Goal: Information Seeking & Learning: Learn about a topic

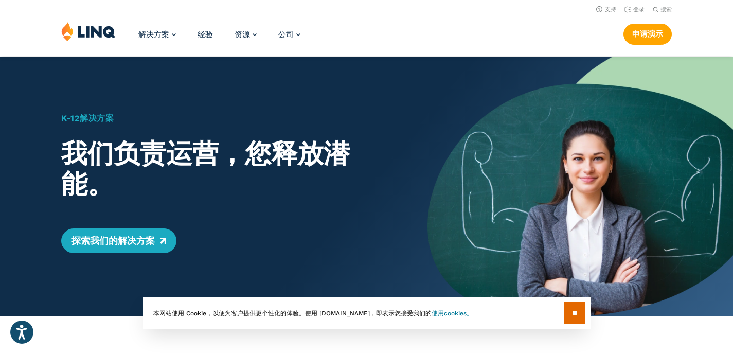
click at [383, 34] on div "解决方案 营养 概述 全新 学校营养套件 学校营养 国家营养 州 S-EBT 计划 付款 概述 教育资源规划（ERP） 概述 财务与会计 人力资源和薪资 购买…" at bounding box center [366, 39] width 733 height 34
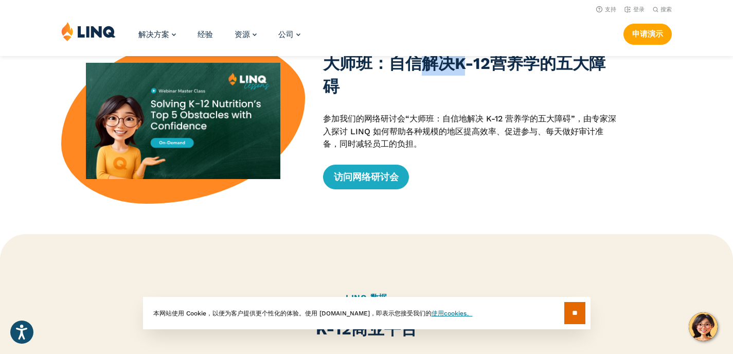
scroll to position [335, 0]
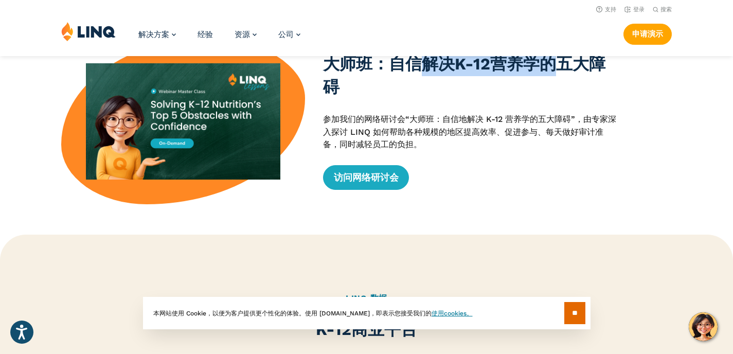
drag, startPoint x: 425, startPoint y: 61, endPoint x: 553, endPoint y: 69, distance: 128.3
click at [553, 69] on font "大师班：自信解决K-12营养学的五大障碍" at bounding box center [464, 76] width 282 height 42
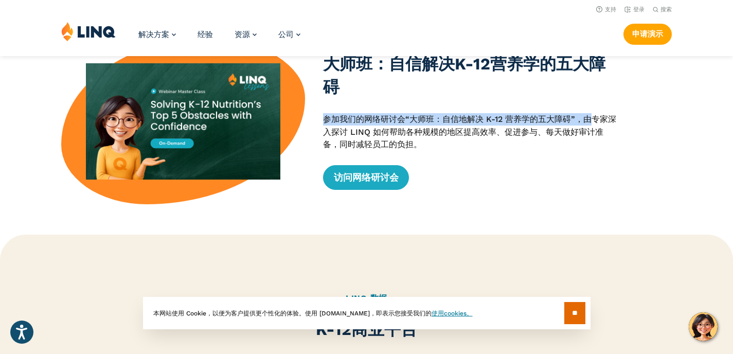
click at [590, 113] on p "参加我们的网络研讨会“大师班：自信地解决 K-12 营养学的五大障碍”，由专家深入探讨 LINQ 如何帮助各种规模的地区提高效率、促进参与、每天做好审计准备，…" at bounding box center [471, 132] width 296 height 38
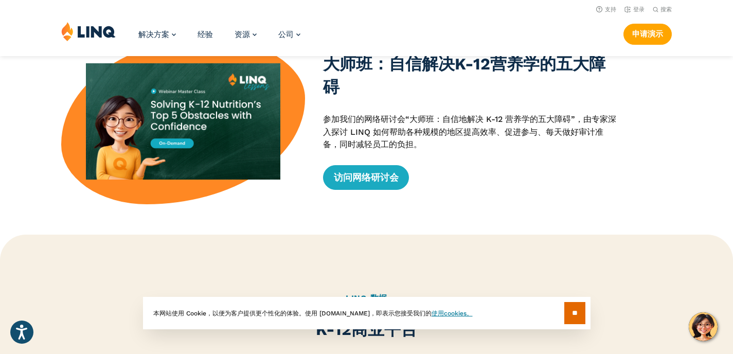
click at [563, 145] on p "参加我们的网络研讨会“大师班：自信地解决 K-12 营养学的五大障碍”，由专家深入探讨 LINQ 如何帮助各种规模的地区提高效率、促进参与、每天做好审计准备，…" at bounding box center [471, 132] width 296 height 38
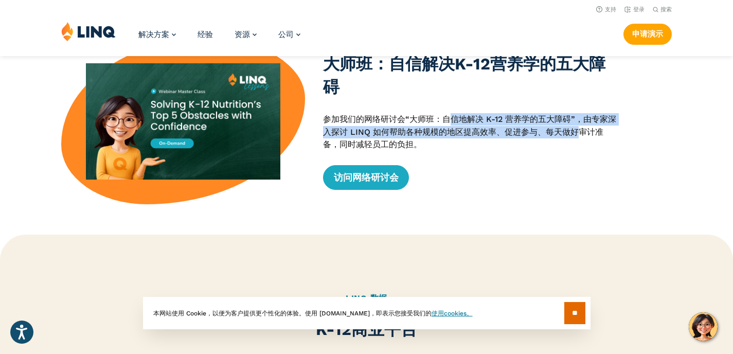
drag, startPoint x: 464, startPoint y: 117, endPoint x: 574, endPoint y: 137, distance: 112.4
click at [574, 137] on p "参加我们的网络研讨会“大师班：自信地解决 K-12 营养学的五大障碍”，由专家深入探讨 LINQ 如何帮助各种规模的地区提高效率、促进参与、每天做好审计准备，…" at bounding box center [471, 132] width 296 height 38
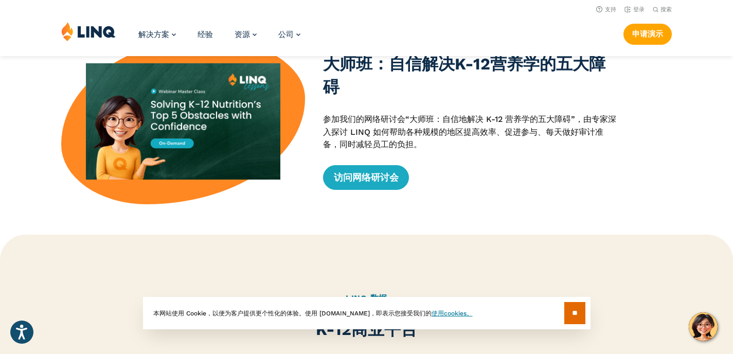
click at [600, 149] on p "参加我们的网络研讨会“大师班：自信地解决 K-12 营养学的五大障碍”，由专家深入探讨 LINQ 如何帮助各种规模的地区提高效率、促进参与、每天做好审计准备，…" at bounding box center [471, 132] width 296 height 38
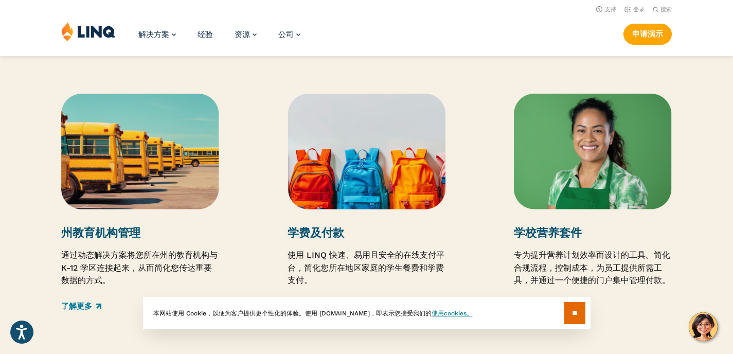
scroll to position [1467, 0]
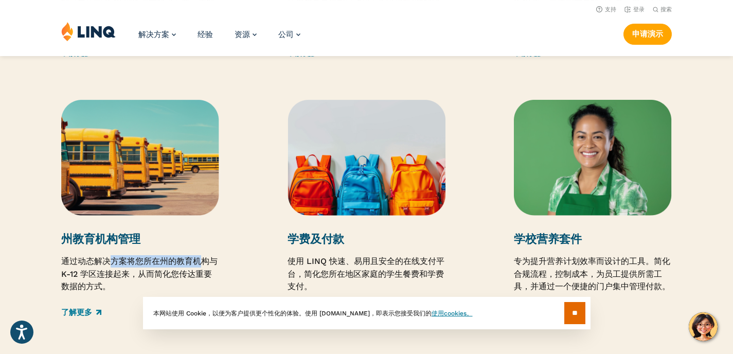
drag, startPoint x: 107, startPoint y: 260, endPoint x: 203, endPoint y: 269, distance: 96.1
click at [203, 269] on p "通过动态解决方案将您所在州的教育机构与 K-12 学区连接起来，从而简化您传达重要数据的方式。" at bounding box center [140, 274] width 158 height 38
click at [222, 276] on div "州教育机构管理 通过动态解决方案将您所在州的教育机构与 K-12 学区连接起来，从而简化您传达重要数据的方式。 了解更多" at bounding box center [156, 209] width 191 height 218
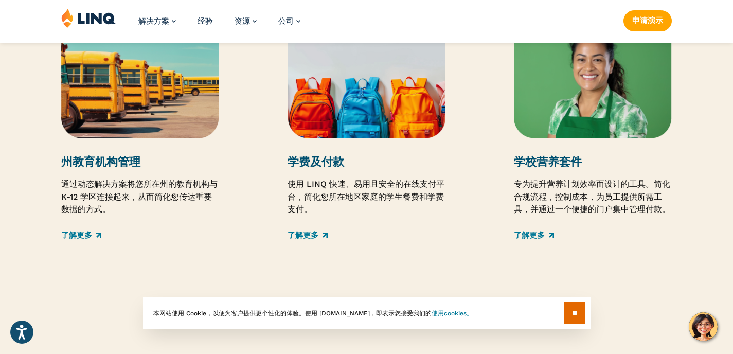
scroll to position [1552, 0]
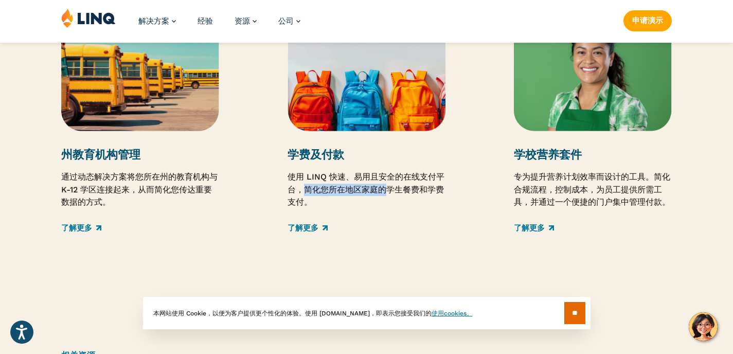
drag, startPoint x: 300, startPoint y: 187, endPoint x: 390, endPoint y: 192, distance: 90.2
click at [390, 192] on p "使用 LINQ 快速、易用且安全的在线支付平台，简化您所在地区家庭的学生餐费和学费支付。" at bounding box center [366, 190] width 158 height 38
click at [434, 197] on font "使用 LINQ 快速、易用且安全的在线支付平台，简化您所在地区家庭的学生餐费和学费支付。" at bounding box center [365, 189] width 157 height 35
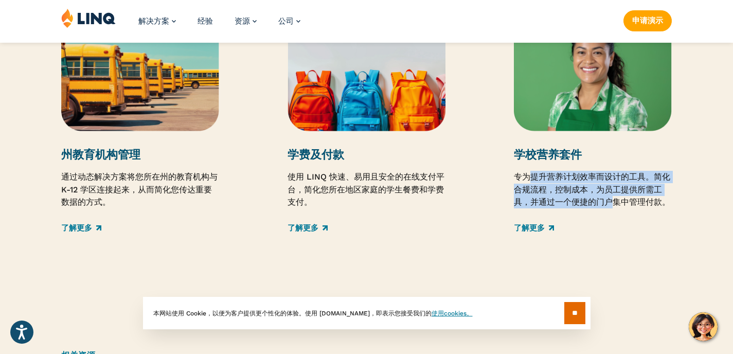
drag, startPoint x: 537, startPoint y: 175, endPoint x: 618, endPoint y: 206, distance: 86.4
click at [618, 206] on font "专为提升营养计划效率而设计的工具。简化合规流程，控制成本，为员工提供所需工具，并通过一个便捷的门户集中管理付款。" at bounding box center [592, 189] width 156 height 35
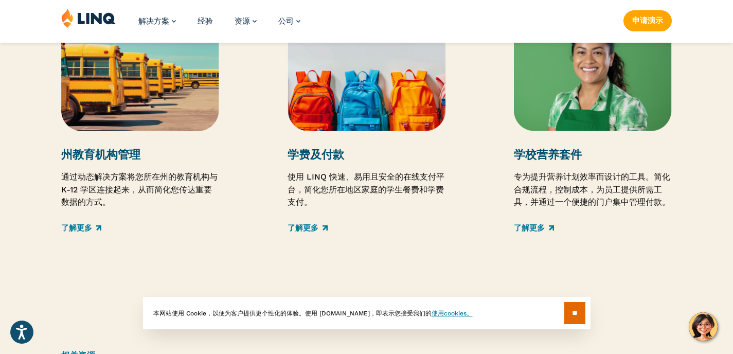
click at [666, 208] on p "专为提升营养计划效率而设计的工具。简化合规流程，控制成本，为员工提供所需工具，并通过一个便捷的门户集中管理付款。" at bounding box center [593, 190] width 158 height 38
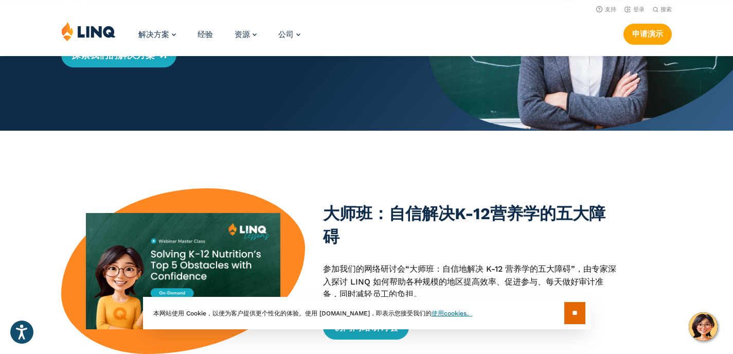
scroll to position [0, 0]
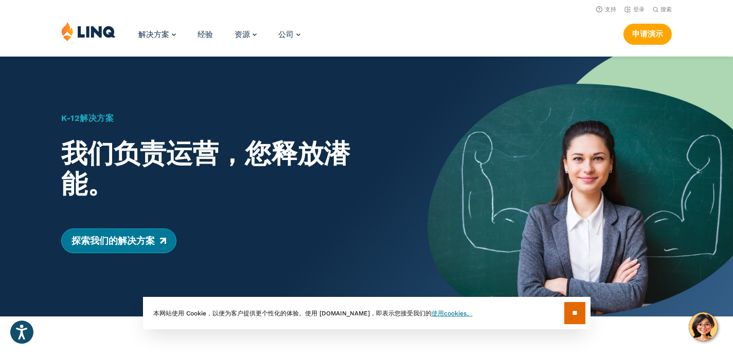
click at [97, 241] on font "探索我们的解决方案" at bounding box center [112, 240] width 83 height 11
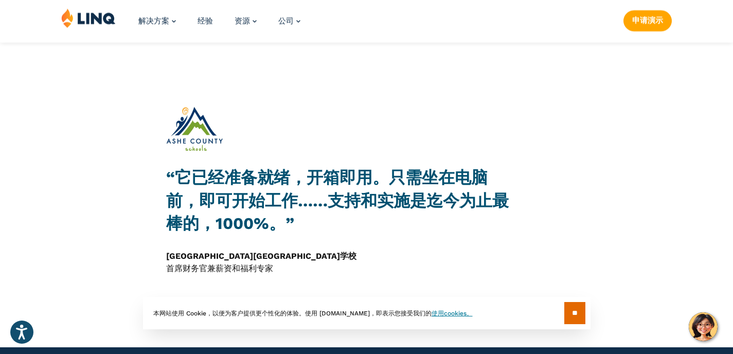
scroll to position [792, 0]
